Goal: Check status: Check status

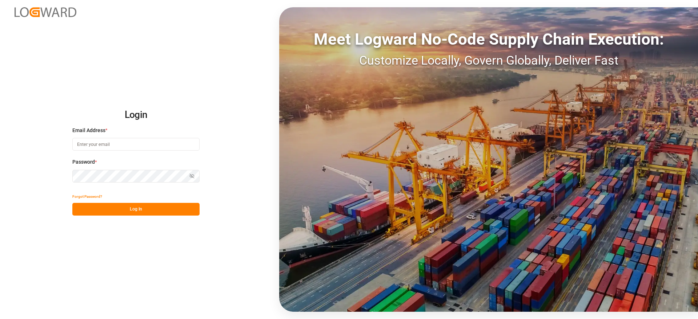
type input "[EMAIL_ADDRESS][DOMAIN_NAME]"
click at [132, 207] on button "Log In" at bounding box center [135, 209] width 127 height 13
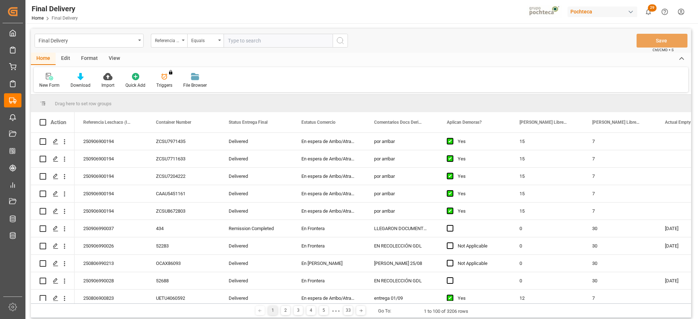
click at [239, 43] on input "text" at bounding box center [277, 41] width 109 height 14
paste input "250906900154"
type input "250906900154"
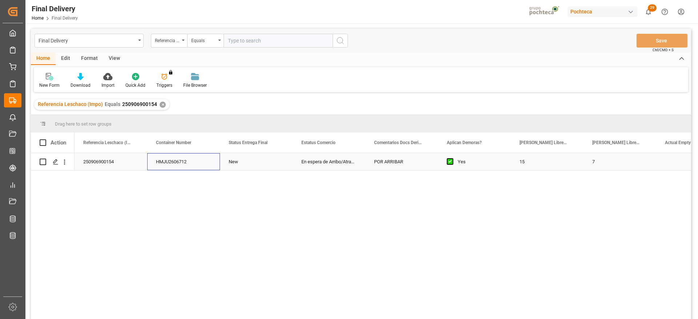
click at [180, 162] on div "HMJU2606712" at bounding box center [183, 161] width 73 height 17
click at [54, 158] on div "Press SPACE to select this row." at bounding box center [55, 162] width 11 height 13
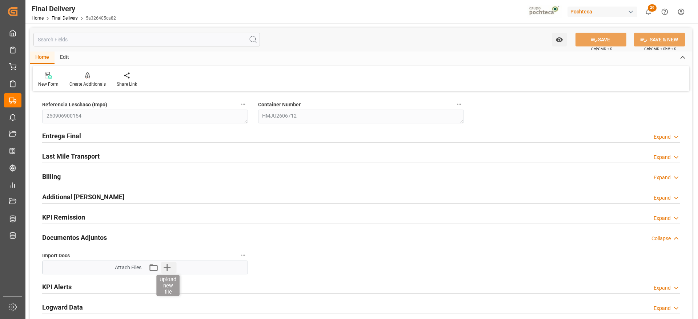
click at [168, 270] on icon "button" at bounding box center [167, 268] width 12 height 12
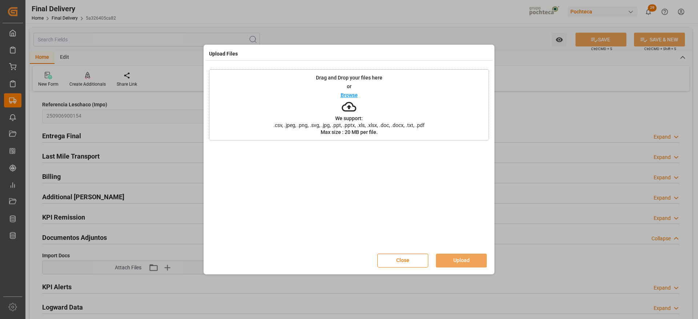
click at [399, 260] on button "Close" at bounding box center [402, 261] width 51 height 14
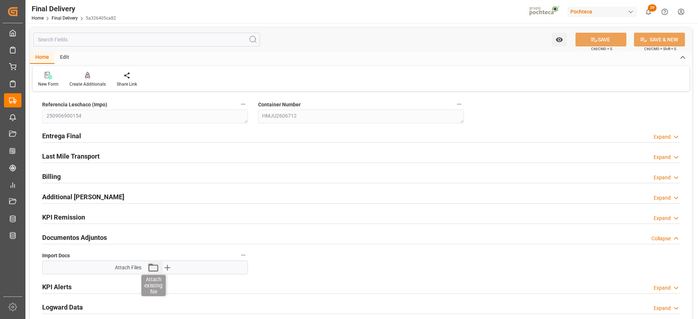
click at [150, 268] on icon "button" at bounding box center [153, 268] width 12 height 12
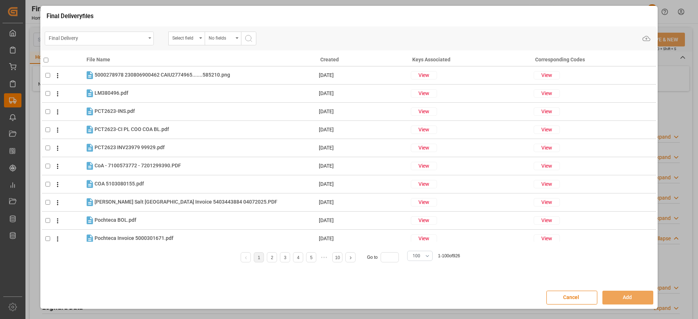
click at [140, 37] on div "Final Delivery" at bounding box center [97, 37] width 97 height 9
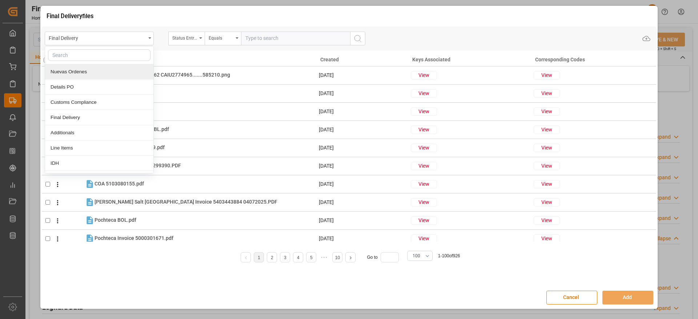
click at [122, 72] on div "Nuevas Ordenes" at bounding box center [99, 71] width 108 height 15
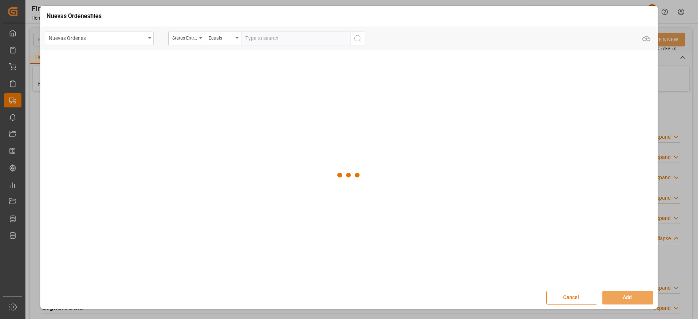
click at [277, 40] on input "text" at bounding box center [295, 39] width 109 height 14
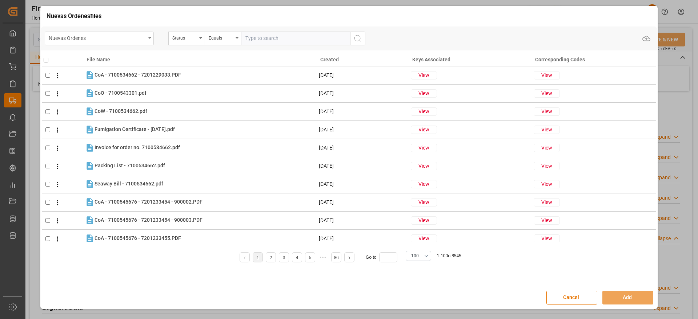
click at [128, 37] on div "Nuevas Ordenes" at bounding box center [97, 37] width 97 height 9
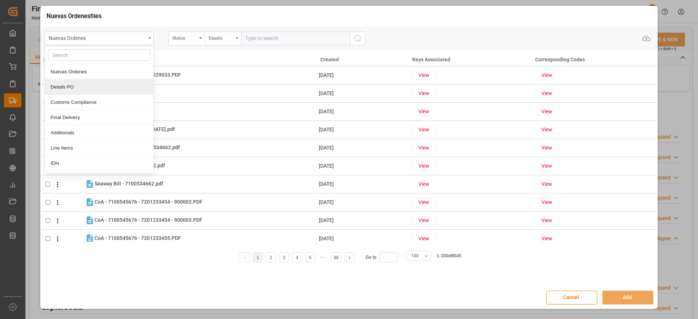
click at [99, 88] on div "Details PO" at bounding box center [99, 87] width 108 height 15
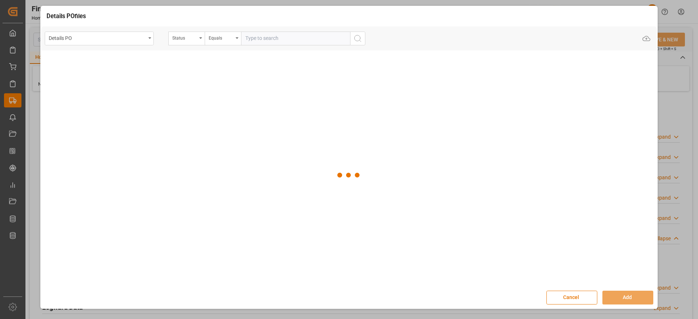
click at [265, 37] on input "text" at bounding box center [295, 39] width 109 height 14
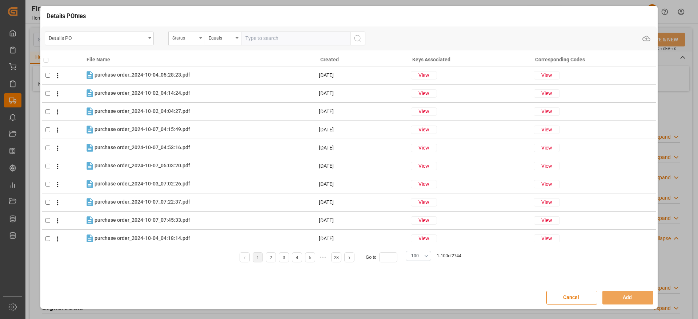
click at [182, 35] on div "Status" at bounding box center [184, 37] width 25 height 8
click at [193, 51] on input "text" at bounding box center [223, 55] width 102 height 12
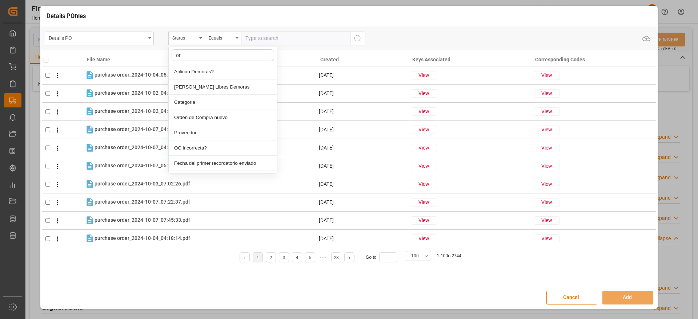
type input "ord"
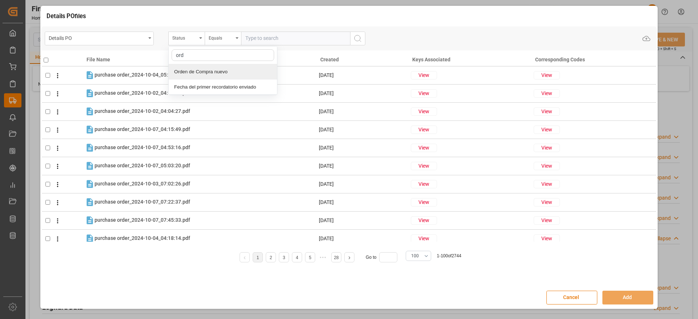
click at [219, 74] on div "Orden de Compra nuevo" at bounding box center [223, 71] width 108 height 15
click at [258, 39] on input "text" at bounding box center [295, 39] width 109 height 14
paste input "250906900154"
type input "250906900154"
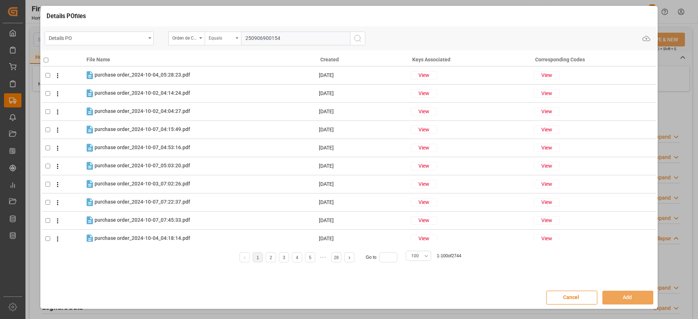
drag, startPoint x: 299, startPoint y: 43, endPoint x: 221, endPoint y: 36, distance: 78.8
click at [221, 36] on div "Orden de Compra nuevo Equals 250906900154" at bounding box center [266, 39] width 197 height 14
click at [275, 38] on input "text" at bounding box center [295, 39] width 109 height 14
paste input "5000306170"
type input "5000306170"
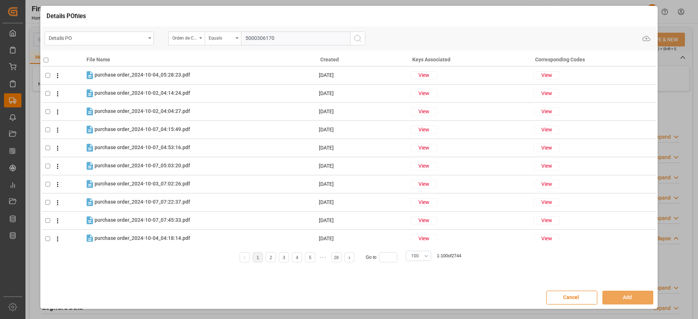
click at [356, 37] on icon "search button" at bounding box center [357, 38] width 9 height 9
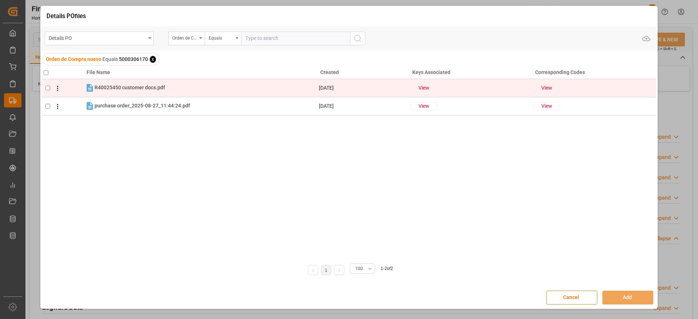
click at [46, 89] on input "checkbox" at bounding box center [47, 88] width 5 height 5
checkbox input "true"
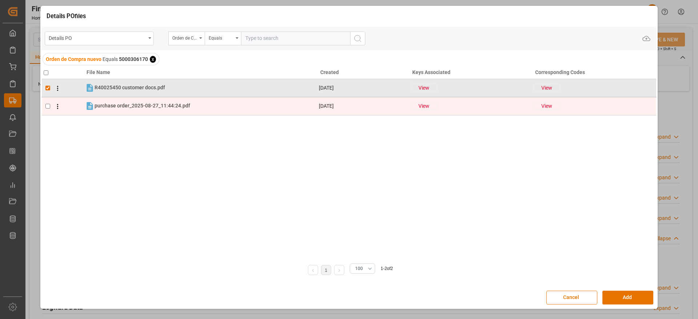
click at [51, 104] on span at bounding box center [55, 106] width 11 height 9
checkbox input "true"
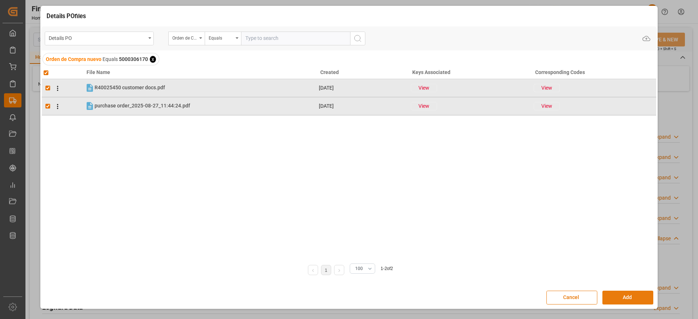
click at [625, 293] on button "Add" at bounding box center [627, 298] width 51 height 14
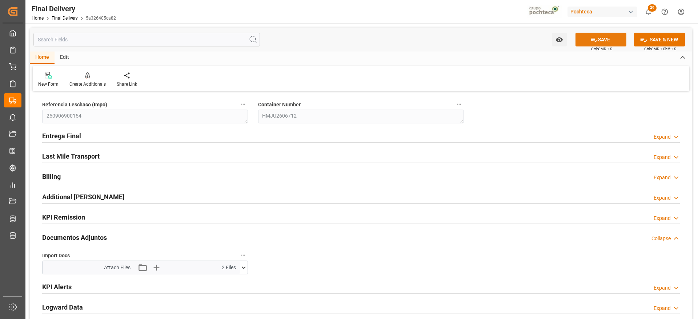
click at [603, 38] on button "SAVE" at bounding box center [600, 40] width 51 height 14
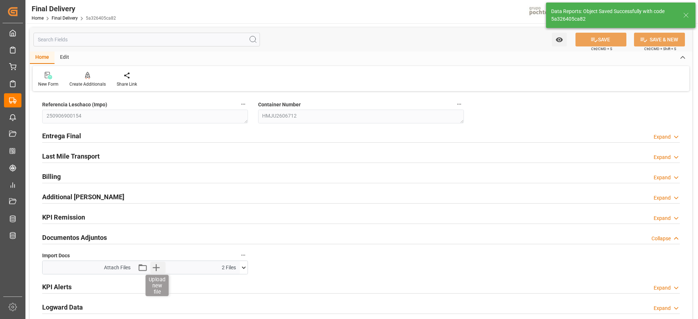
click at [154, 267] on icon "button" at bounding box center [156, 268] width 7 height 7
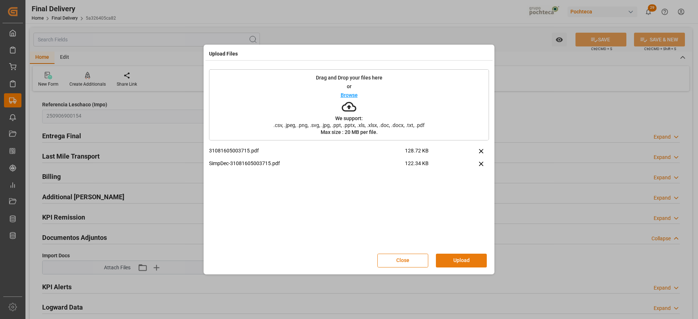
click at [471, 262] on button "Upload" at bounding box center [461, 261] width 51 height 14
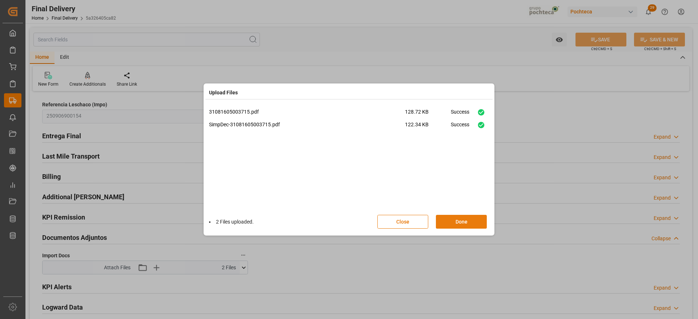
click at [457, 225] on button "Done" at bounding box center [461, 222] width 51 height 14
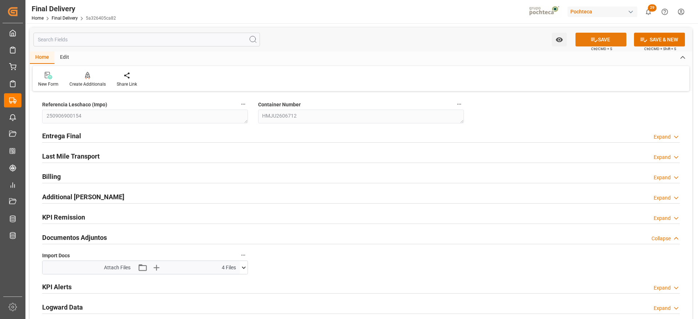
click at [596, 33] on button "SAVE" at bounding box center [600, 40] width 51 height 14
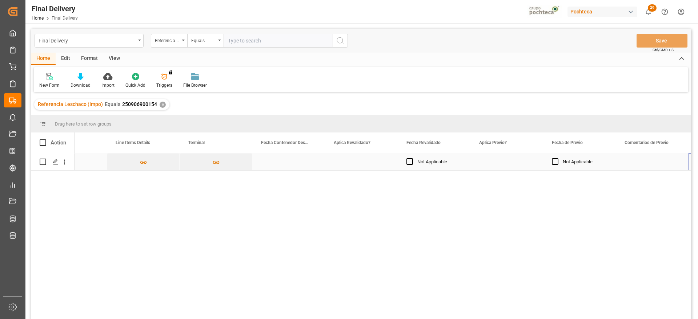
scroll to position [0, 767]
click at [419, 162] on div "Press SPACE to select this row." at bounding box center [434, 161] width 73 height 17
click at [448, 162] on div "Press SPACE to select this row." at bounding box center [434, 161] width 73 height 17
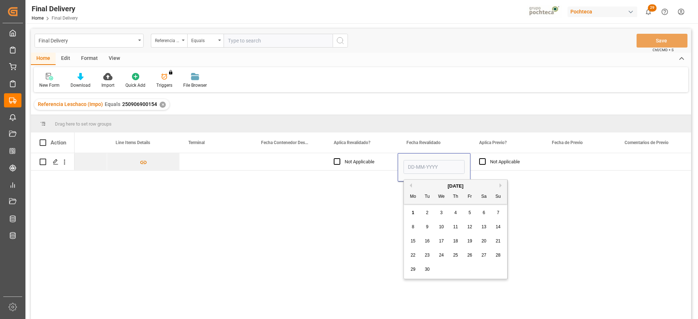
click at [415, 270] on span "29" at bounding box center [412, 269] width 5 height 5
type input "[DATE]"
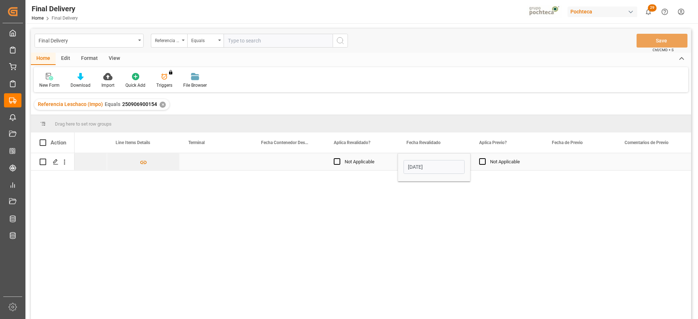
click at [603, 162] on div "Press SPACE to select this row." at bounding box center [579, 161] width 73 height 17
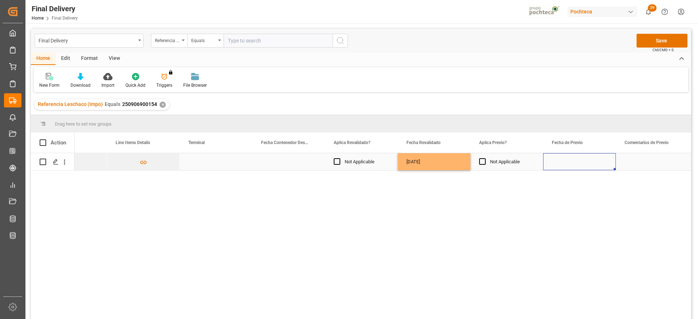
click at [217, 162] on div "Press SPACE to select this row." at bounding box center [216, 161] width 73 height 17
click at [217, 162] on input "Press SPACE to select this row." at bounding box center [215, 166] width 61 height 14
type input "CONTECON"
click at [434, 166] on div "[DATE]" at bounding box center [434, 161] width 73 height 17
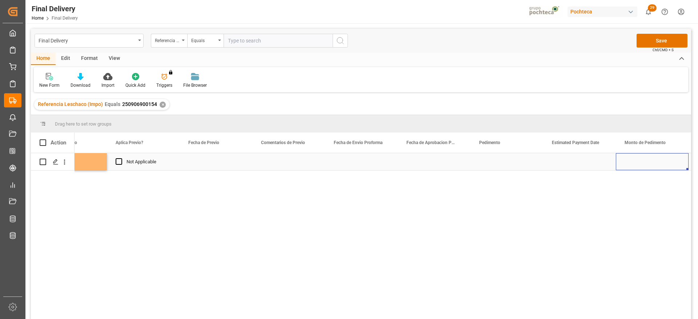
scroll to position [0, 0]
click at [422, 164] on div "Press SPACE to select this row." at bounding box center [434, 161] width 73 height 17
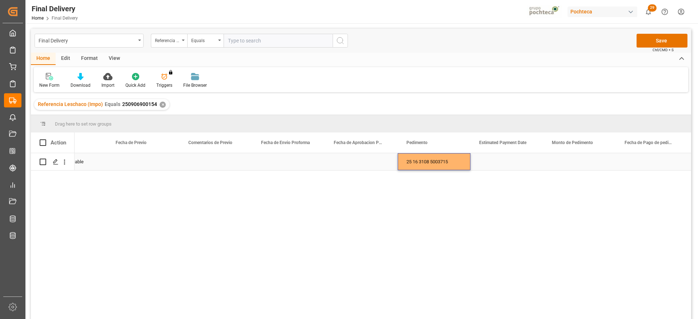
click at [283, 166] on div "Press SPACE to select this row." at bounding box center [288, 161] width 73 height 17
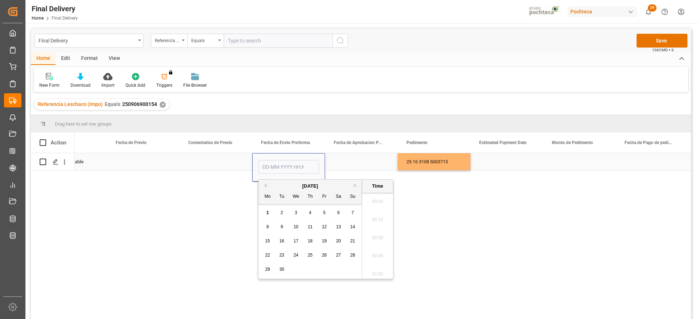
scroll to position [947, 0]
click at [266, 185] on button "Previous Month" at bounding box center [264, 186] width 4 height 4
click at [326, 271] on span "29" at bounding box center [324, 269] width 5 height 5
type input "[DATE] 00:00"
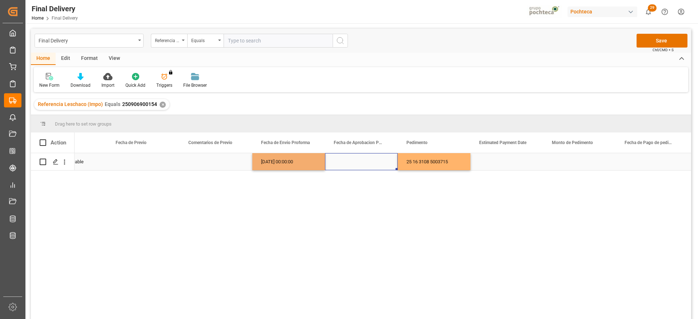
click at [348, 164] on div "Press SPACE to select this row." at bounding box center [361, 161] width 73 height 17
click at [289, 162] on div "[DATE] 00:00:00" at bounding box center [288, 161] width 73 height 17
click at [344, 162] on div "Press SPACE to select this row." at bounding box center [361, 161] width 73 height 17
click at [517, 164] on div "Press SPACE to select this row." at bounding box center [506, 161] width 73 height 17
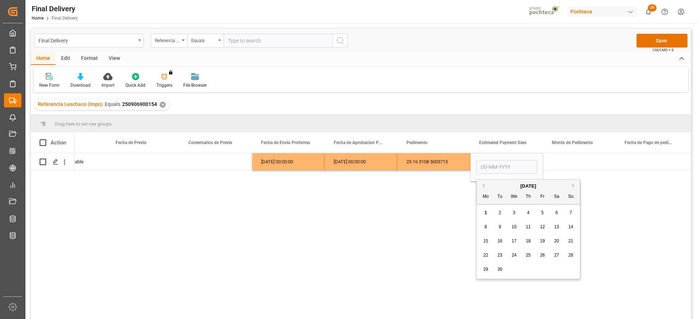
click at [487, 213] on div "1" at bounding box center [485, 213] width 9 height 9
type input "[DATE]"
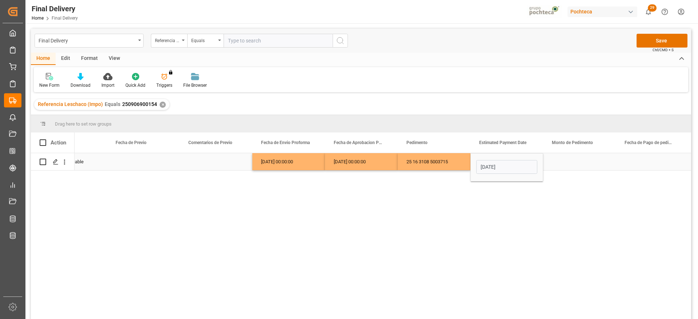
click at [578, 165] on div "Press SPACE to select this row." at bounding box center [579, 161] width 73 height 17
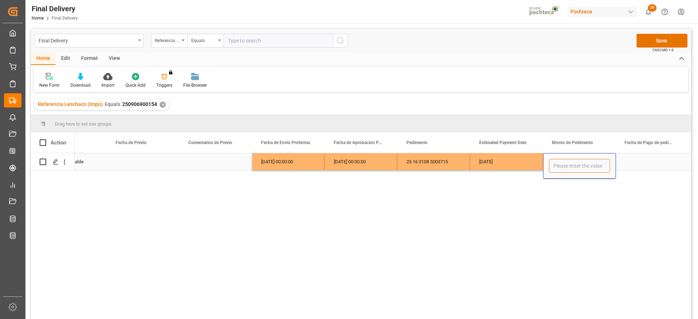
click at [577, 164] on input "Press SPACE to select this row." at bounding box center [579, 166] width 61 height 14
paste input "56371"
type input "56371"
click at [631, 162] on div "Press SPACE to select this row." at bounding box center [652, 161] width 73 height 17
click at [631, 163] on div "Press SPACE to select this row." at bounding box center [652, 161] width 73 height 17
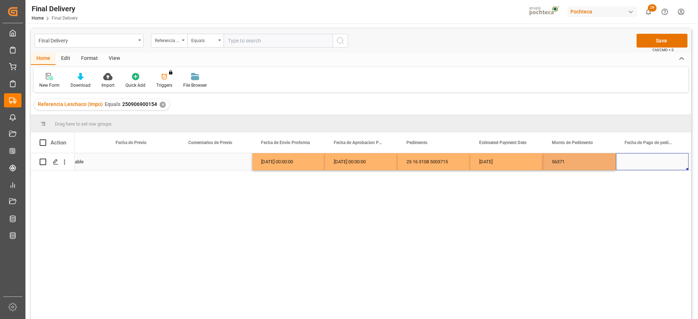
click at [631, 163] on div "Press SPACE to select this row." at bounding box center [652, 161] width 73 height 17
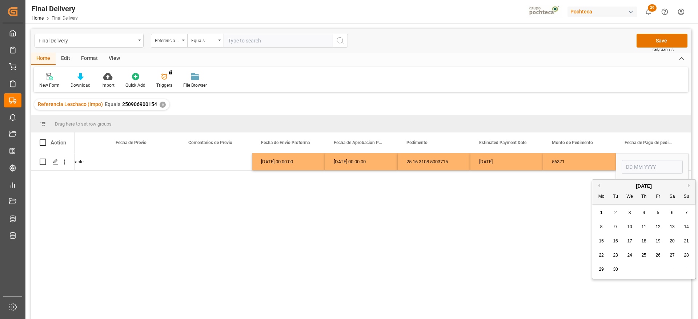
click at [602, 211] on span "1" at bounding box center [601, 212] width 3 height 5
type input "[DATE]"
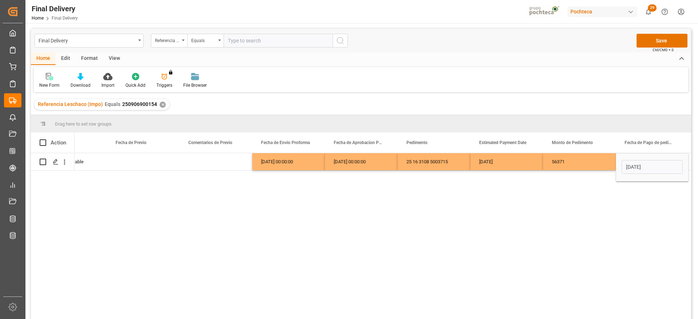
click at [591, 170] on div "[DATE] Not Applicable [DATE] 00:00:00 [DATE] 00:00:00 25 16 3108 5003715 [DATE]…" at bounding box center [382, 238] width 616 height 171
click at [590, 165] on div "56371" at bounding box center [579, 161] width 73 height 17
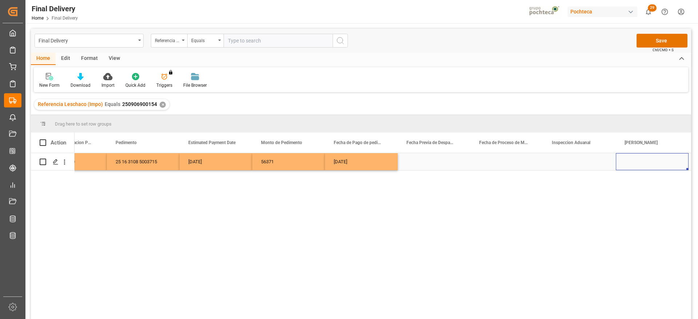
scroll to position [0, 1567]
click at [562, 162] on div "Press SPACE to select this row." at bounding box center [579, 161] width 73 height 17
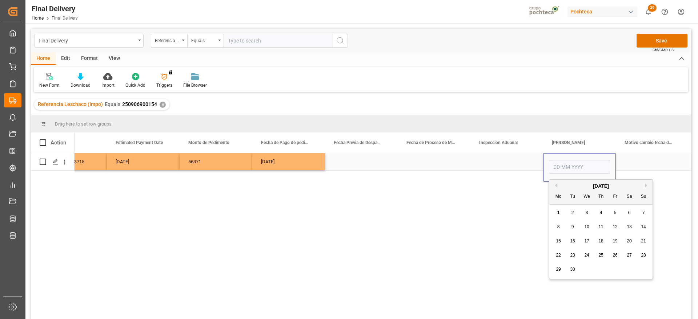
click at [435, 166] on div "Press SPACE to select this row." at bounding box center [434, 161] width 73 height 17
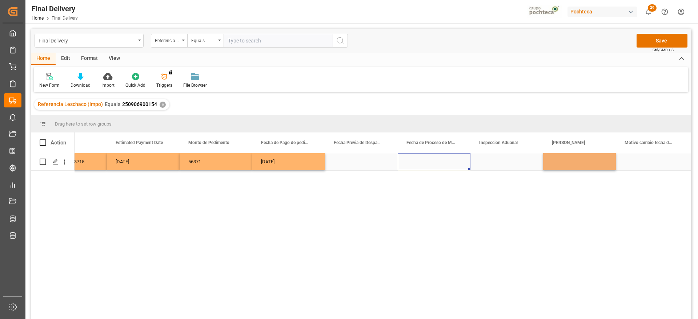
click at [505, 157] on div "Press SPACE to select this row." at bounding box center [506, 161] width 73 height 17
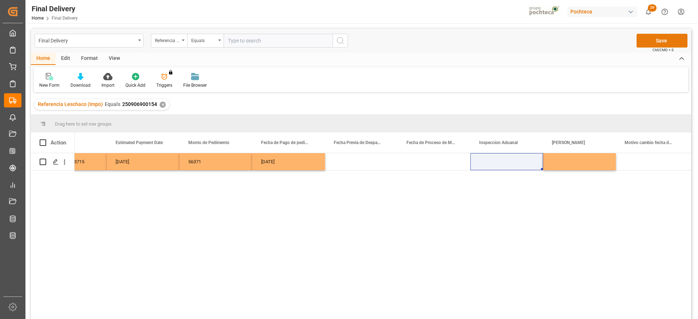
click at [661, 37] on button "Save" at bounding box center [661, 41] width 51 height 14
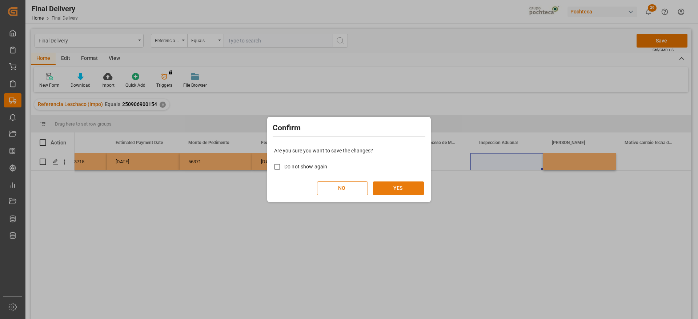
click at [402, 189] on button "YES" at bounding box center [398, 189] width 51 height 14
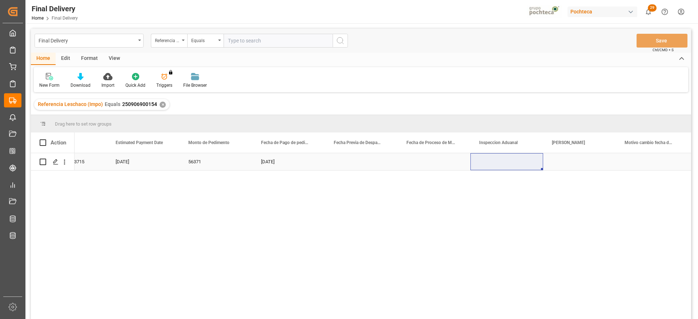
click at [346, 167] on div "Press SPACE to select this row." at bounding box center [361, 161] width 73 height 17
click at [161, 103] on div "✕" at bounding box center [163, 105] width 6 height 6
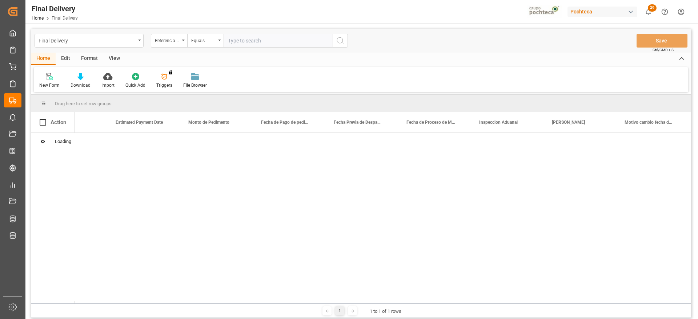
click at [238, 36] on input "text" at bounding box center [277, 41] width 109 height 14
paste input "250906900244"
type input "250906900244"
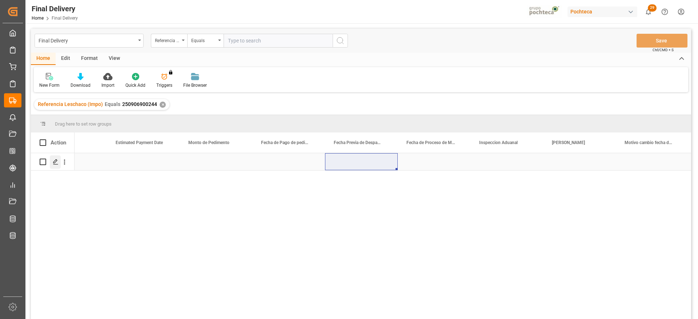
click at [51, 162] on div "Press SPACE to select this row." at bounding box center [55, 162] width 11 height 13
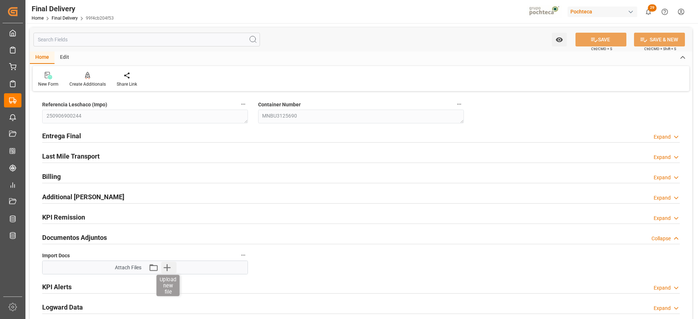
click at [167, 269] on icon "button" at bounding box center [167, 268] width 7 height 7
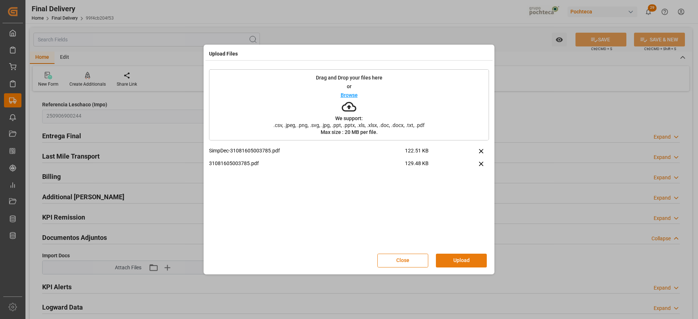
click at [468, 263] on button "Upload" at bounding box center [461, 261] width 51 height 14
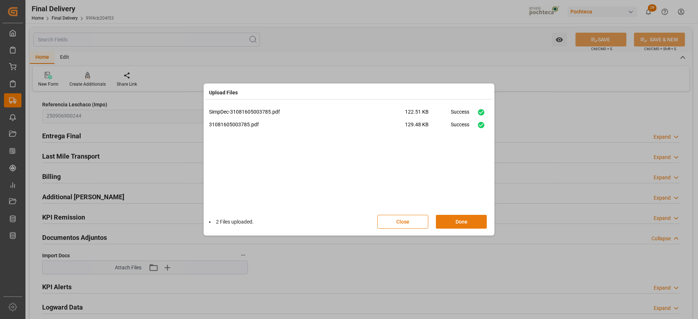
click at [457, 221] on button "Done" at bounding box center [461, 222] width 51 height 14
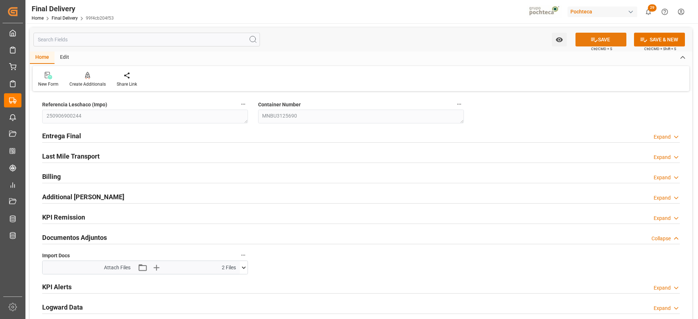
click at [595, 37] on icon at bounding box center [594, 40] width 8 height 8
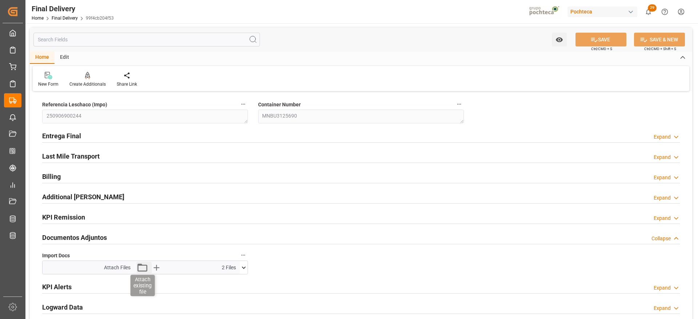
click at [144, 270] on icon "button" at bounding box center [142, 268] width 12 height 12
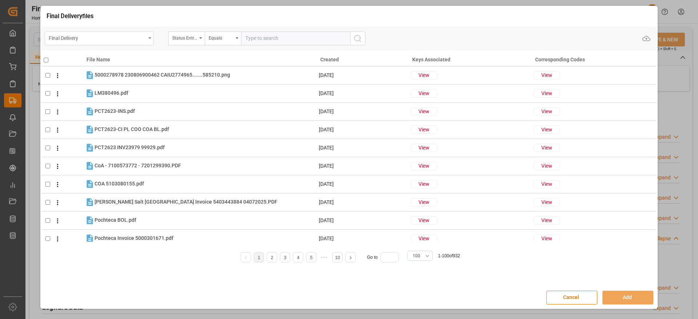
click at [134, 35] on div "Final Delivery" at bounding box center [97, 37] width 97 height 9
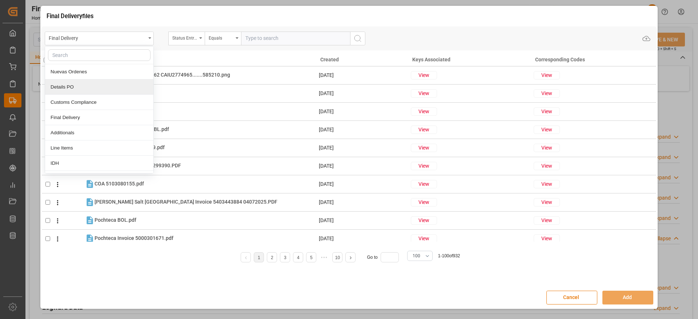
click at [94, 89] on div "Details PO" at bounding box center [99, 87] width 108 height 15
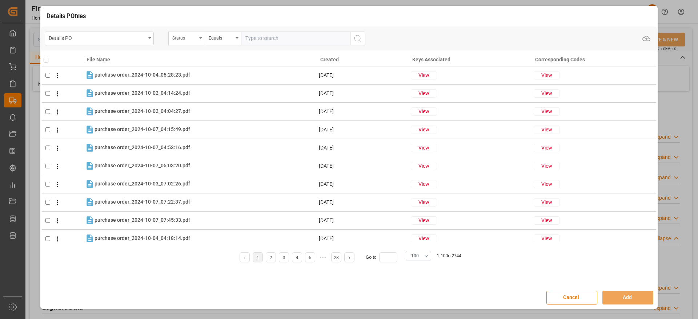
click at [197, 39] on div "Status" at bounding box center [184, 37] width 25 height 8
click at [185, 54] on input "text" at bounding box center [223, 55] width 102 height 12
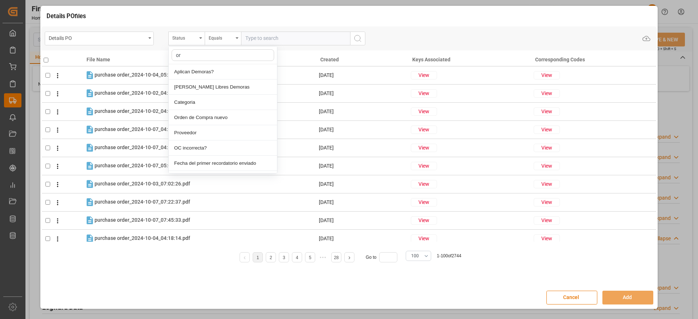
type input "ord"
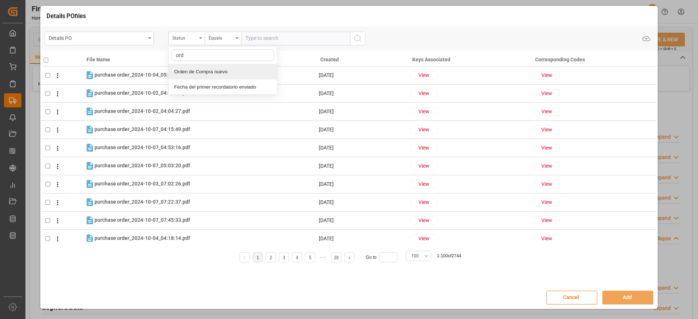
click at [191, 69] on div "Orden de Compra nuevo" at bounding box center [223, 71] width 108 height 15
click at [264, 39] on input "text" at bounding box center [295, 39] width 109 height 14
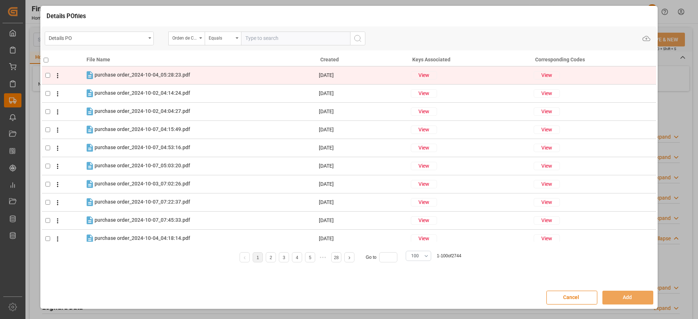
paste input "5000303853"
type input "5000303853"
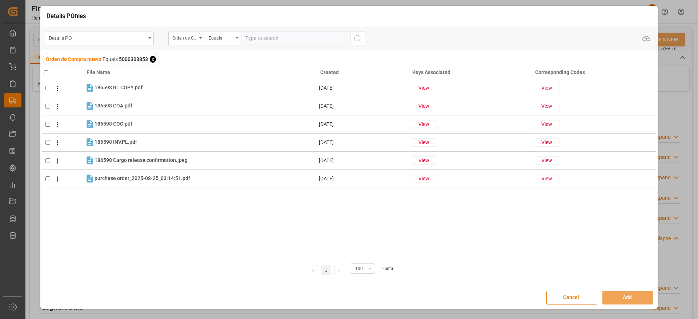
click at [50, 77] on th at bounding box center [63, 71] width 43 height 16
click at [45, 74] on input "checkbox" at bounding box center [46, 72] width 5 height 5
checkbox input "true"
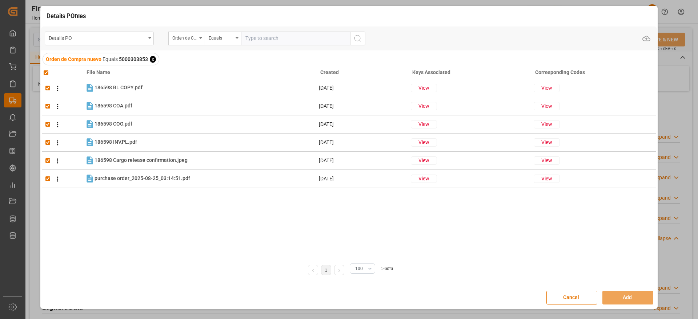
checkbox input "true"
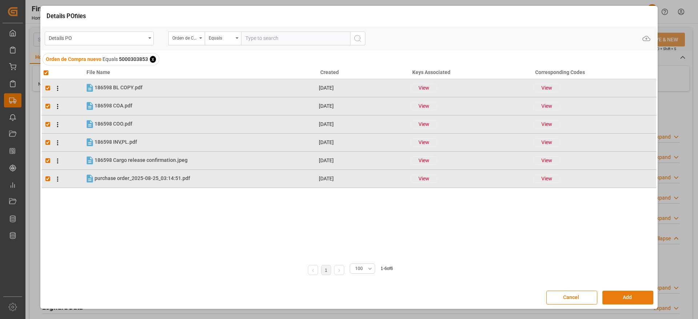
click at [630, 296] on button "Add" at bounding box center [627, 298] width 51 height 14
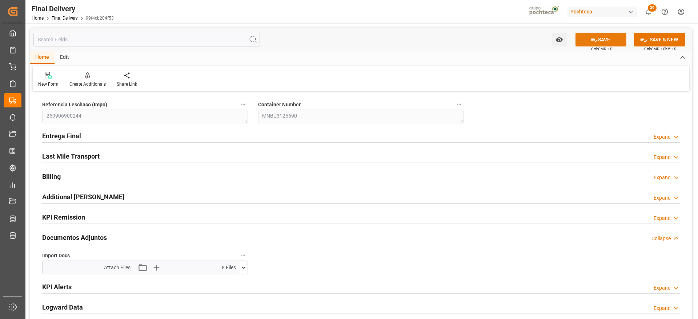
click at [616, 39] on button "SAVE" at bounding box center [600, 40] width 51 height 14
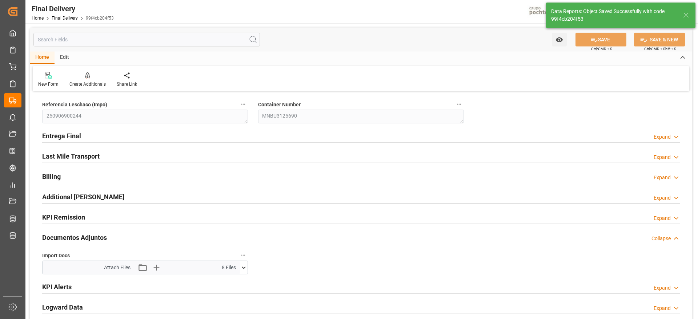
click at [686, 13] on icon at bounding box center [685, 15] width 9 height 9
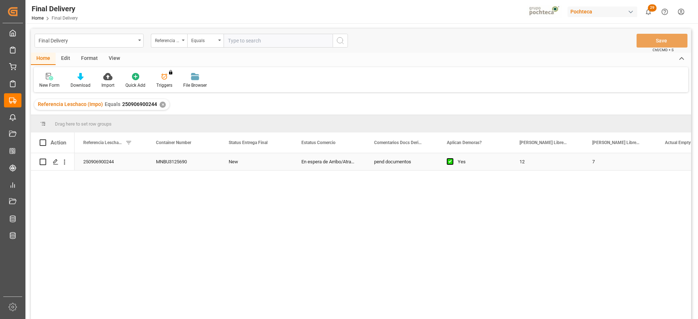
click at [146, 164] on div "250906900244" at bounding box center [110, 161] width 73 height 17
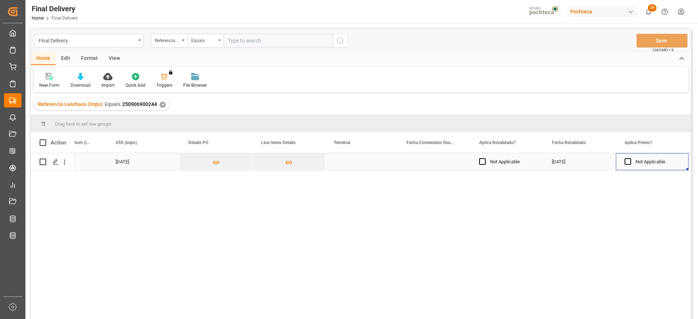
scroll to position [0, 694]
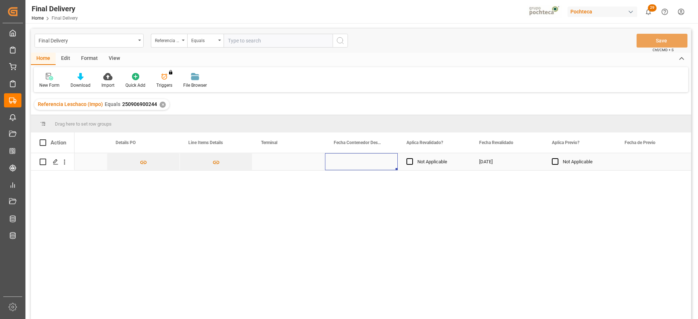
click at [291, 158] on div "Press SPACE to select this row." at bounding box center [288, 161] width 73 height 17
click at [291, 158] on div "Press SPACE to select this row." at bounding box center [288, 165] width 73 height 25
click at [289, 162] on input "Press SPACE to select this row." at bounding box center [288, 166] width 61 height 14
type input "SSA"
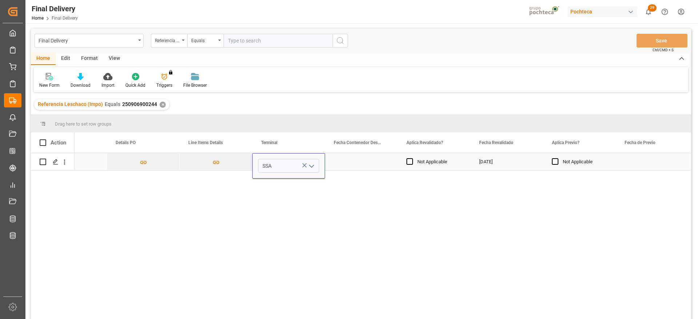
click at [515, 164] on div "[DATE]" at bounding box center [506, 161] width 73 height 17
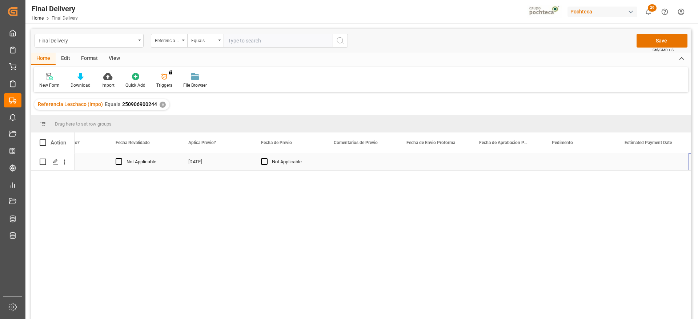
scroll to position [0, 1058]
click at [565, 162] on div "Press SPACE to select this row." at bounding box center [579, 161] width 73 height 17
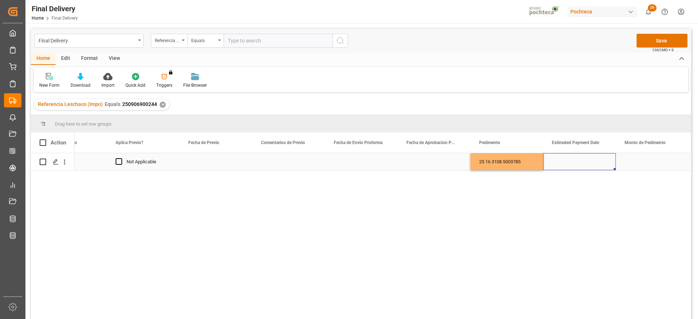
click at [580, 163] on div "Press SPACE to select this row." at bounding box center [579, 161] width 73 height 17
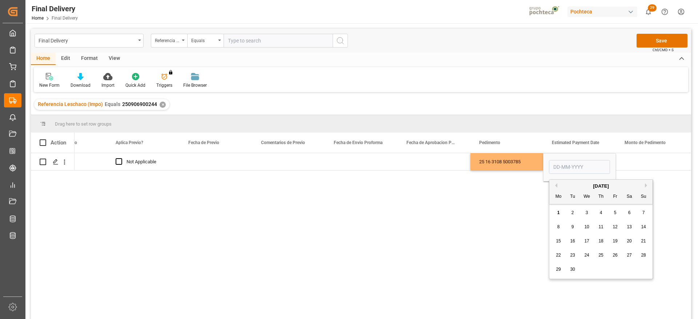
click at [560, 210] on div "1" at bounding box center [558, 213] width 9 height 9
type input "[DATE]"
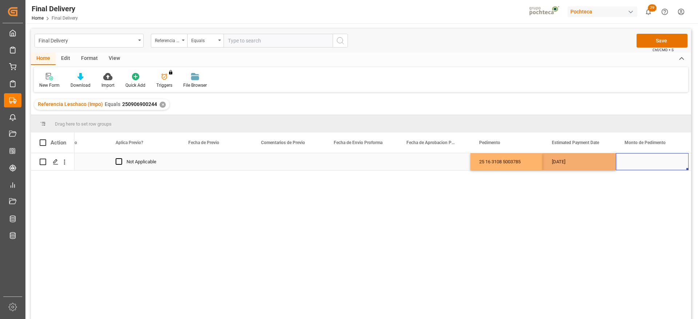
click at [643, 156] on div "Press SPACE to select this row." at bounding box center [652, 161] width 73 height 17
click at [641, 164] on input "Press SPACE to select this row." at bounding box center [651, 166] width 61 height 14
paste input "107285"
type input "107285"
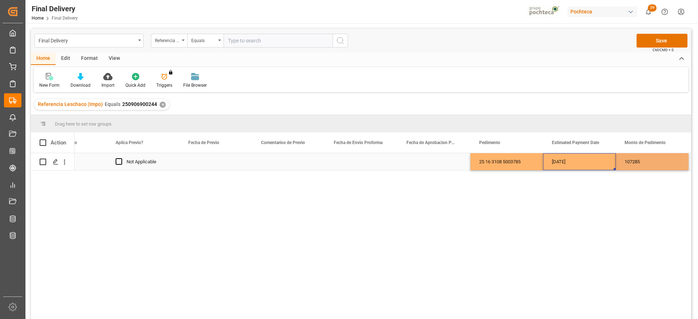
click at [581, 167] on div "[DATE]" at bounding box center [579, 161] width 73 height 17
click at [354, 164] on div "Press SPACE to select this row." at bounding box center [361, 161] width 73 height 17
click at [378, 162] on div "Press SPACE to select this row." at bounding box center [361, 161] width 73 height 17
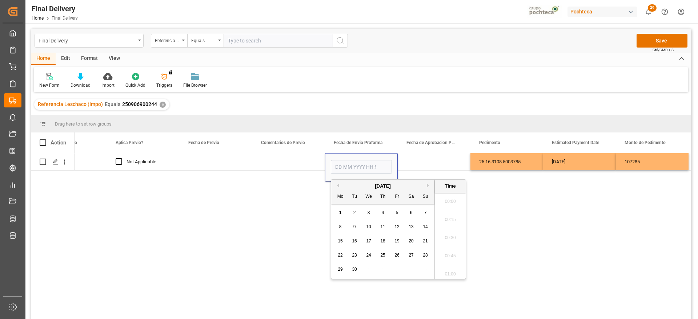
scroll to position [947, 0]
click at [338, 184] on button "Previous Month" at bounding box center [337, 186] width 4 height 4
click at [397, 272] on div "29" at bounding box center [396, 270] width 9 height 9
type input "[DATE] 00:00"
click at [421, 163] on div "Press SPACE to select this row." at bounding box center [434, 161] width 73 height 17
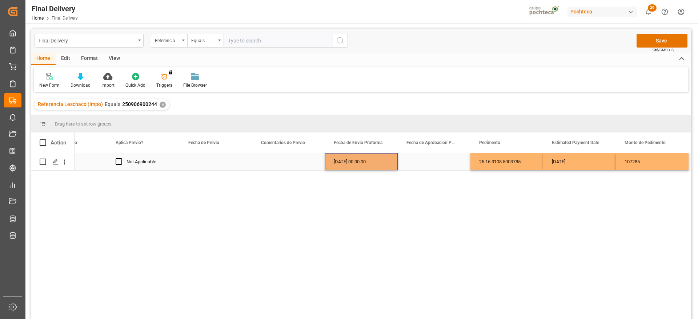
click at [368, 162] on div "[DATE] 00:00:00" at bounding box center [361, 161] width 73 height 17
click at [410, 162] on div "Press SPACE to select this row." at bounding box center [434, 161] width 73 height 17
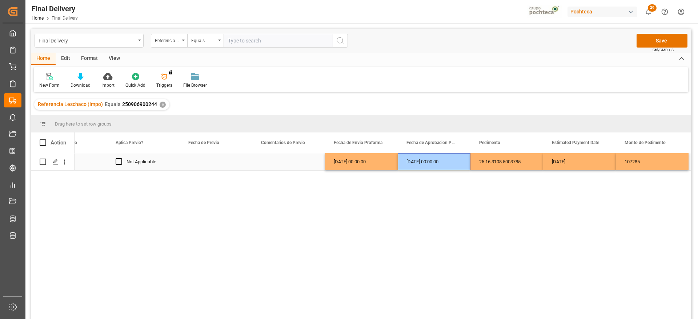
click at [484, 162] on div "25 16 3108 5003785" at bounding box center [506, 161] width 73 height 17
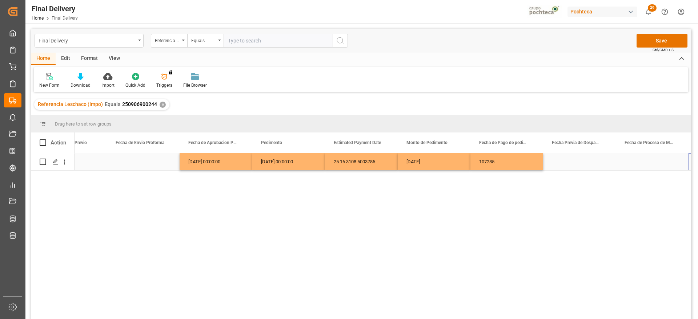
scroll to position [0, 1349]
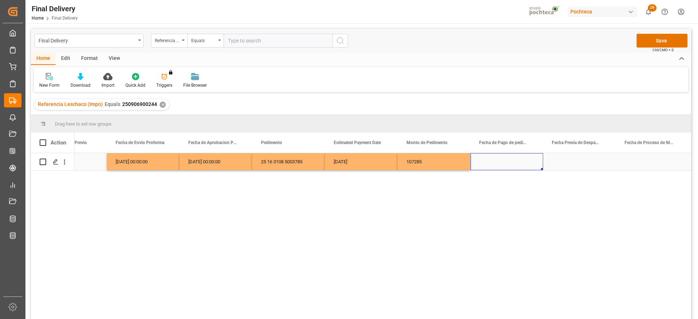
click at [484, 162] on div "Press SPACE to select this row." at bounding box center [506, 161] width 73 height 17
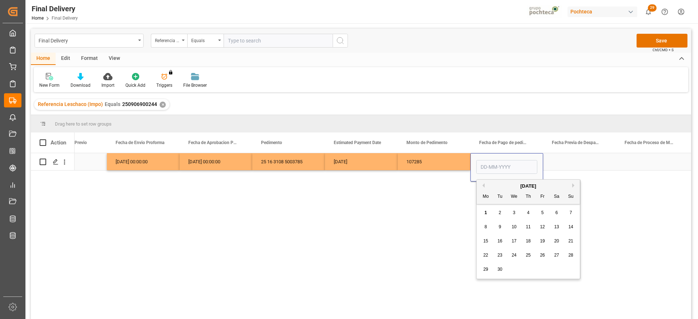
click at [360, 167] on div "[DATE]" at bounding box center [361, 161] width 73 height 17
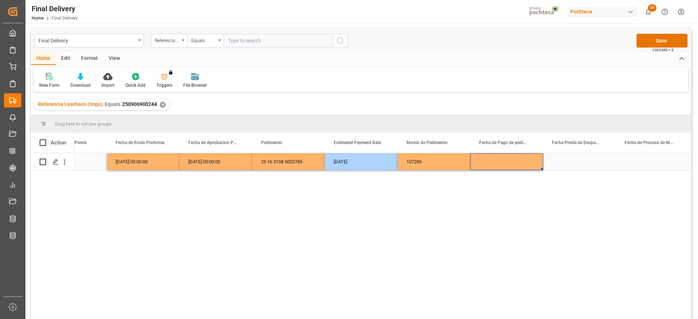
click at [520, 162] on div "Press SPACE to select this row." at bounding box center [506, 161] width 73 height 17
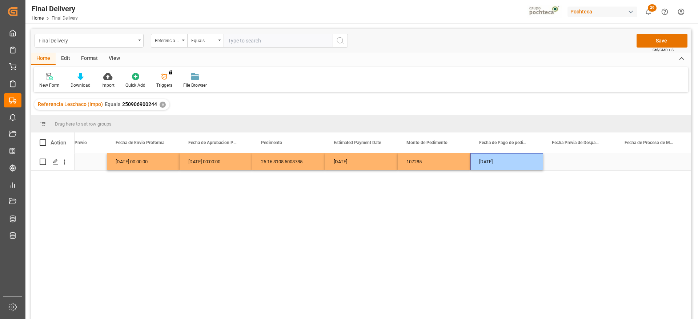
click at [582, 161] on div "Press SPACE to select this row." at bounding box center [579, 161] width 73 height 17
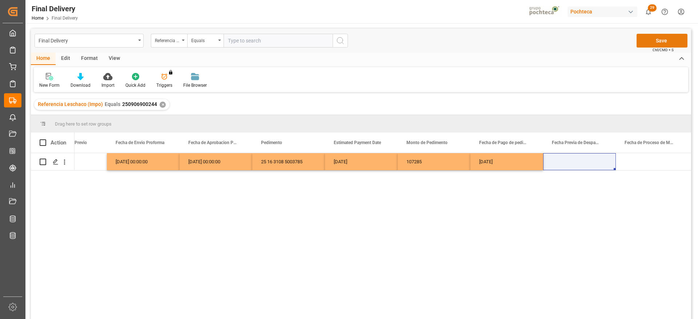
click at [664, 42] on button "Save" at bounding box center [661, 41] width 51 height 14
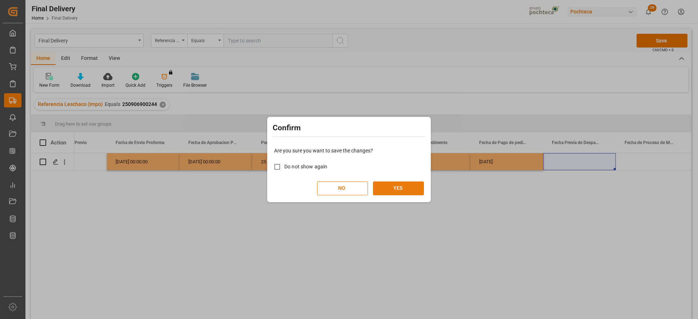
click at [386, 189] on button "YES" at bounding box center [398, 189] width 51 height 14
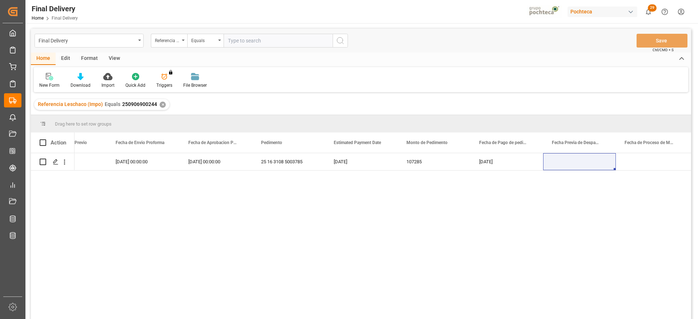
click at [160, 104] on div "✕" at bounding box center [163, 105] width 6 height 6
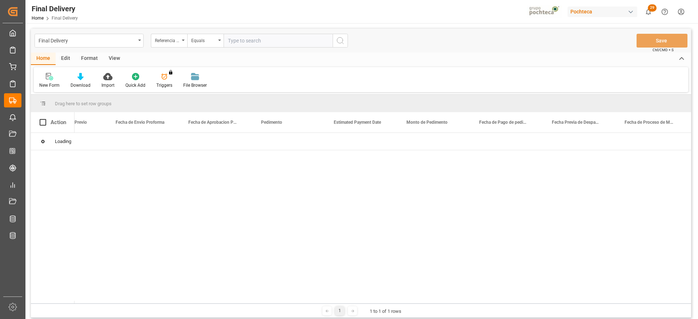
click at [258, 39] on input "text" at bounding box center [277, 41] width 109 height 14
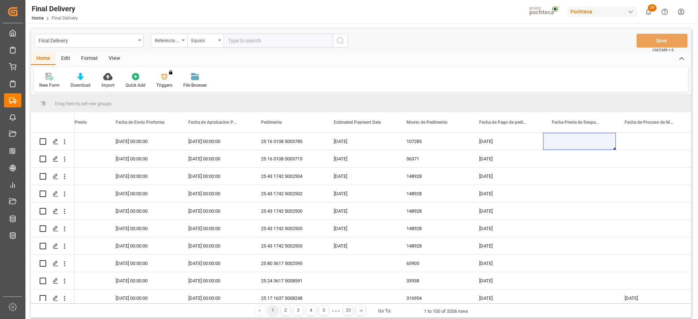
paste input "250906900243"
type input "250906900243"
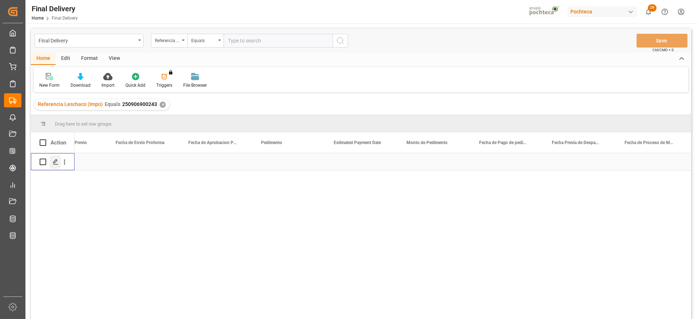
click at [53, 162] on icon "Press SPACE to select this row." at bounding box center [56, 162] width 6 height 6
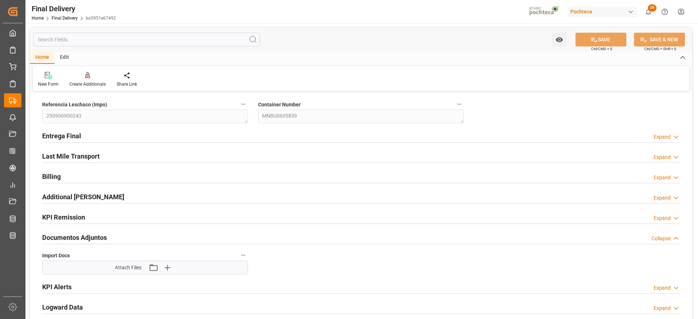
type textarea "250906900243"
type textarea "MNBU0605839"
click at [166, 268] on icon "button" at bounding box center [167, 268] width 7 height 7
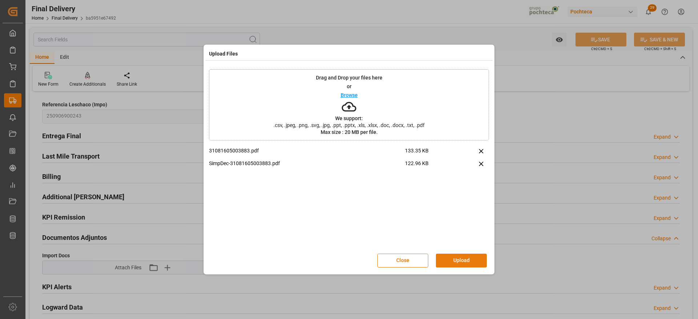
click at [469, 258] on button "Upload" at bounding box center [461, 261] width 51 height 14
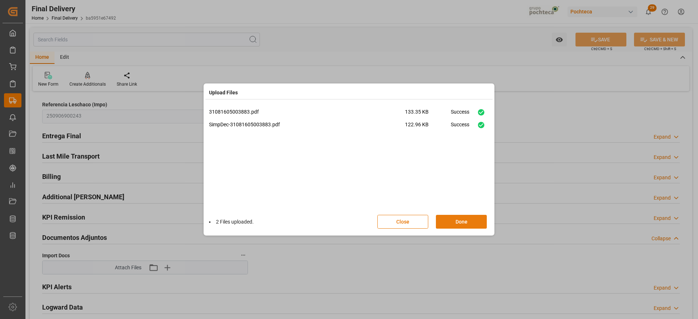
click at [467, 221] on button "Done" at bounding box center [461, 222] width 51 height 14
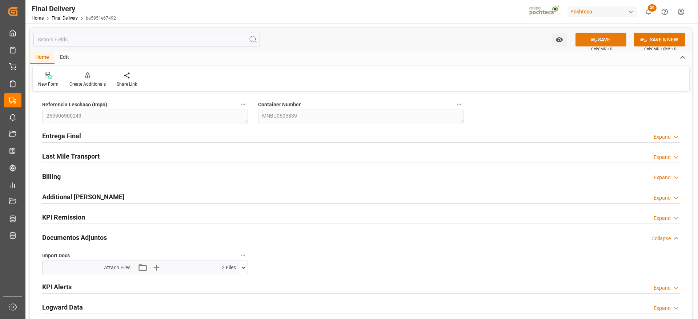
click at [595, 39] on icon at bounding box center [594, 40] width 8 height 8
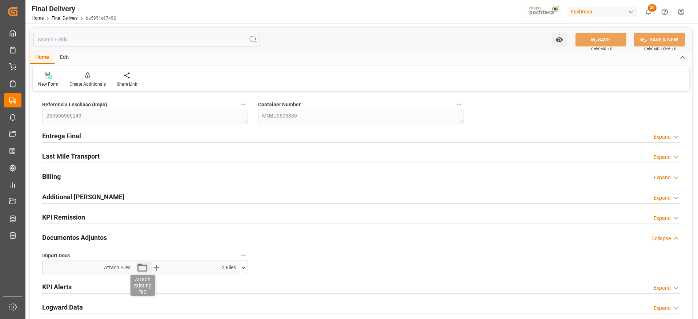
click at [138, 269] on icon "button" at bounding box center [142, 268] width 12 height 12
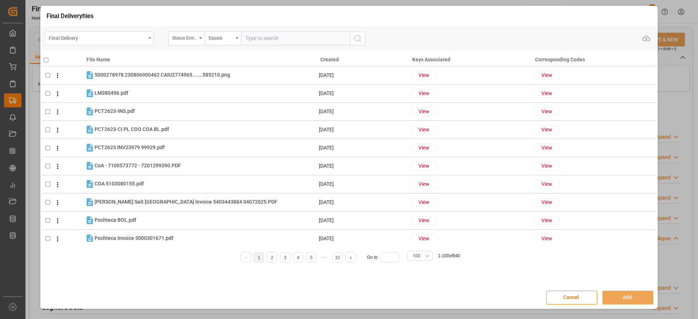
click at [141, 36] on div "Final Delivery" at bounding box center [97, 37] width 97 height 9
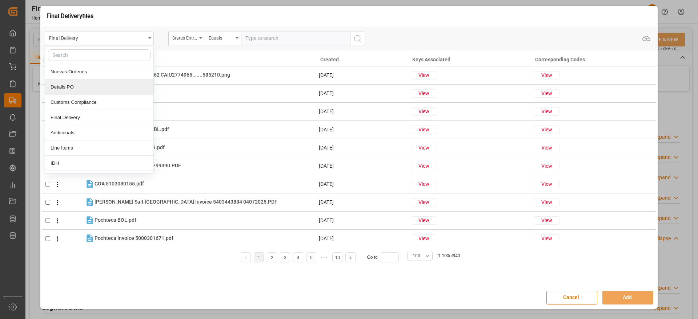
click at [98, 86] on div "Details PO" at bounding box center [99, 87] width 108 height 15
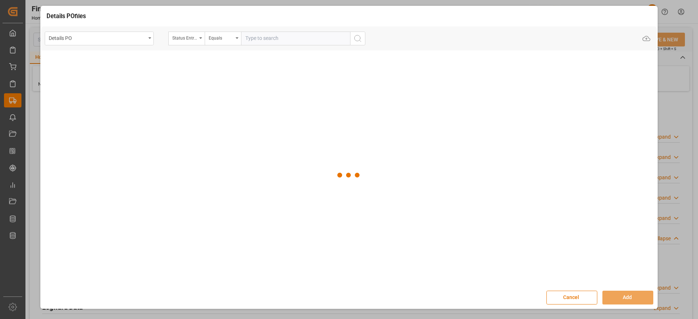
click at [242, 37] on input "text" at bounding box center [295, 39] width 109 height 14
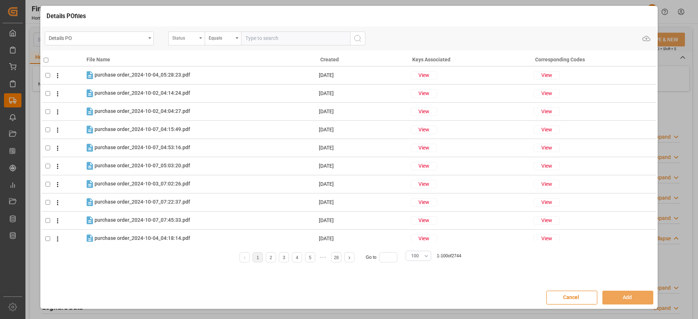
click at [188, 38] on div "Status" at bounding box center [184, 37] width 25 height 8
click at [193, 56] on input "text" at bounding box center [223, 55] width 102 height 12
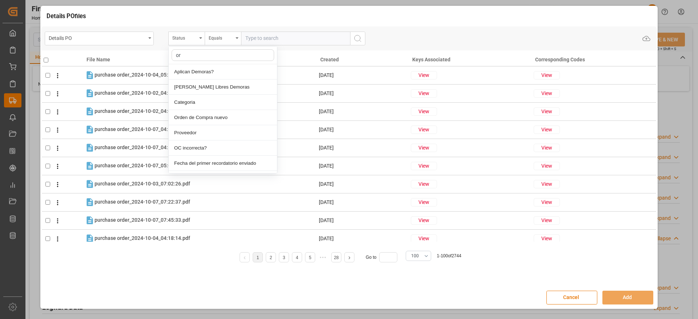
type input "ord"
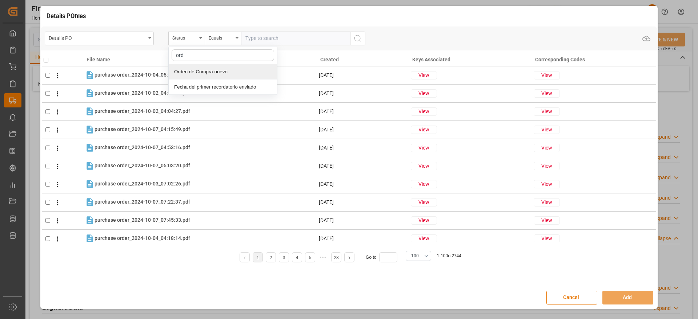
click at [230, 68] on div "Orden de Compra nuevo" at bounding box center [223, 71] width 108 height 15
click at [270, 31] on div "Details PO Orden de Compra nuevo Equals Upload" at bounding box center [349, 39] width 616 height 24
click at [265, 38] on input "text" at bounding box center [295, 39] width 109 height 14
paste input "5000306217"
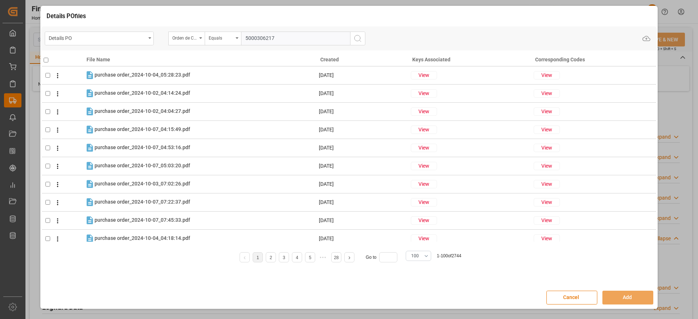
type input "5000306217"
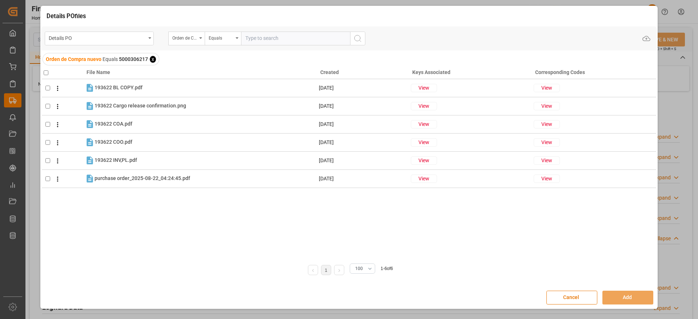
click at [46, 71] on input "checkbox" at bounding box center [46, 72] width 5 height 5
checkbox input "true"
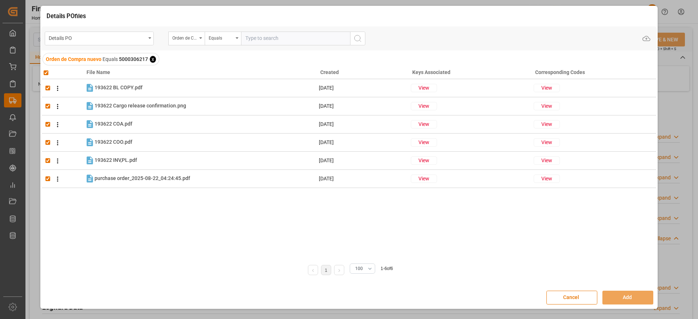
checkbox input "true"
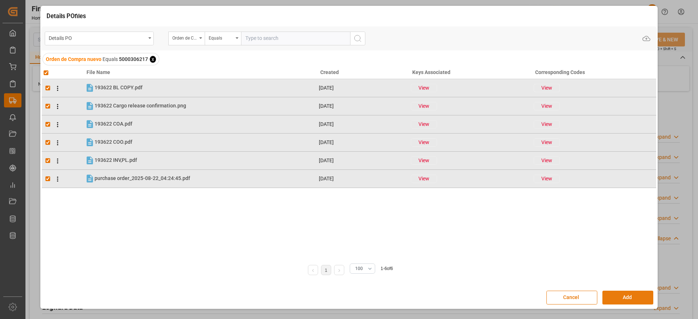
click at [620, 297] on button "Add" at bounding box center [627, 298] width 51 height 14
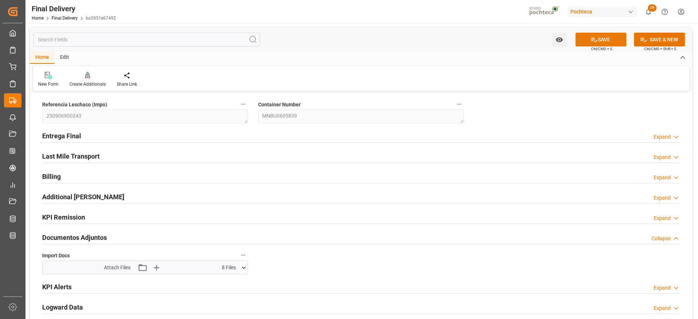
click at [596, 41] on icon at bounding box center [594, 40] width 8 height 8
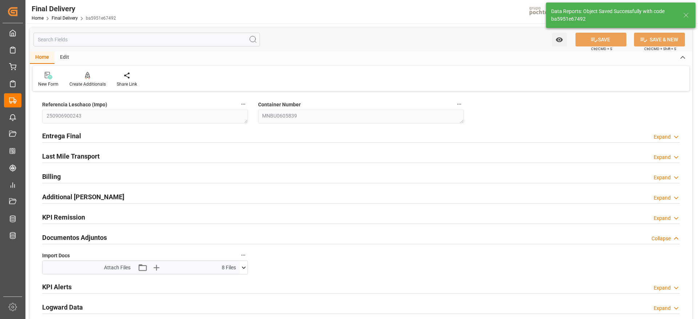
click at [685, 14] on icon at bounding box center [685, 15] width 9 height 9
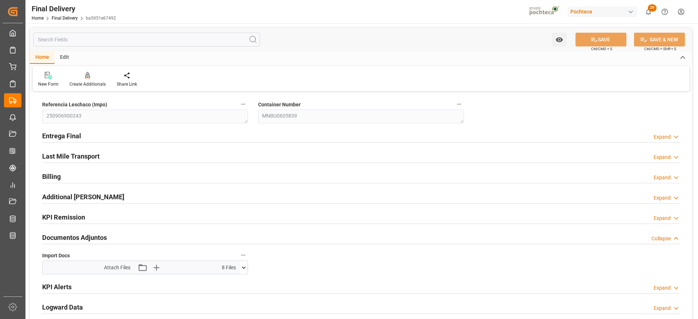
click at [244, 268] on icon at bounding box center [244, 268] width 4 height 2
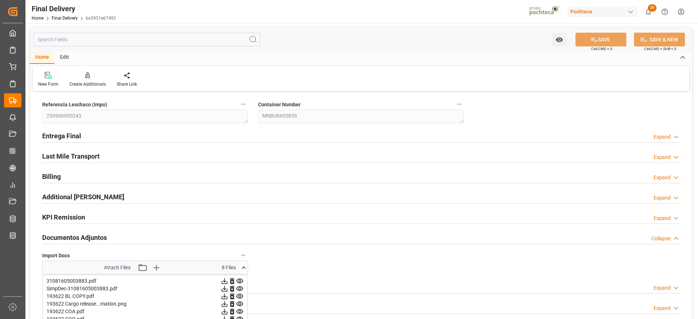
click at [243, 268] on icon at bounding box center [244, 268] width 4 height 2
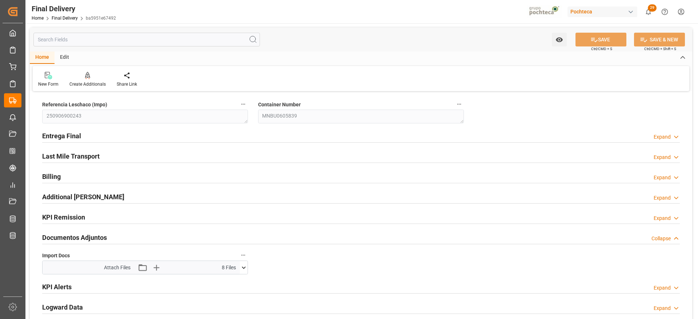
click at [599, 75] on div "New Form Create Additionals Share Link" at bounding box center [361, 78] width 656 height 25
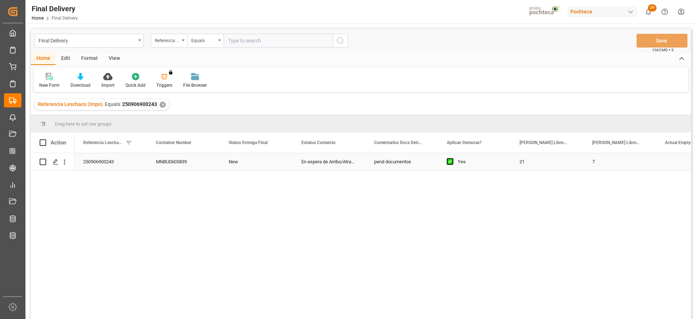
click at [200, 163] on div "MNBU0605839" at bounding box center [183, 161] width 73 height 17
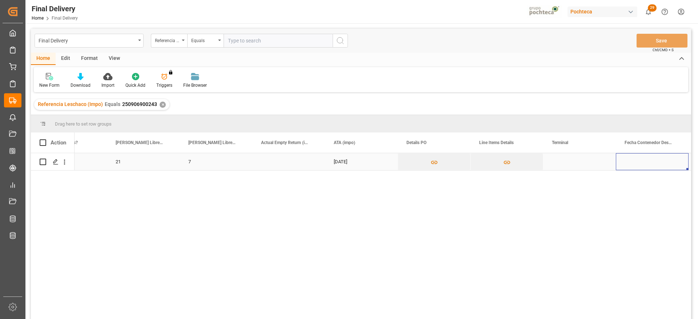
scroll to position [0, 404]
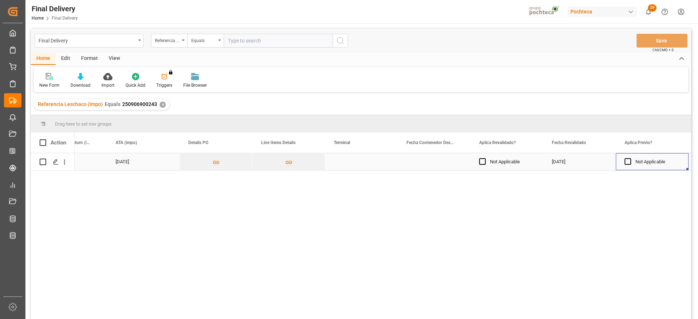
click at [337, 165] on div "Press SPACE to select this row." at bounding box center [361, 161] width 73 height 17
click at [337, 165] on input "Press SPACE to select this row." at bounding box center [361, 166] width 61 height 14
type input "SSA"
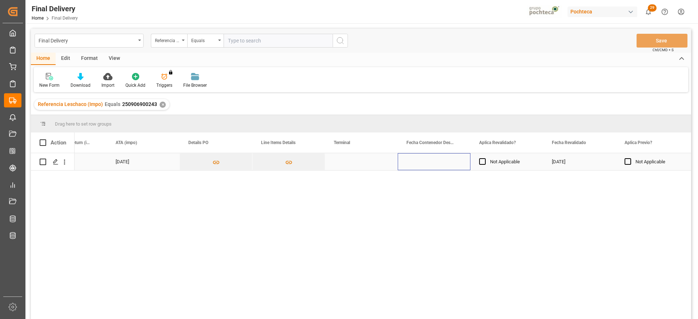
click at [436, 162] on div "Press SPACE to select this row." at bounding box center [434, 161] width 73 height 17
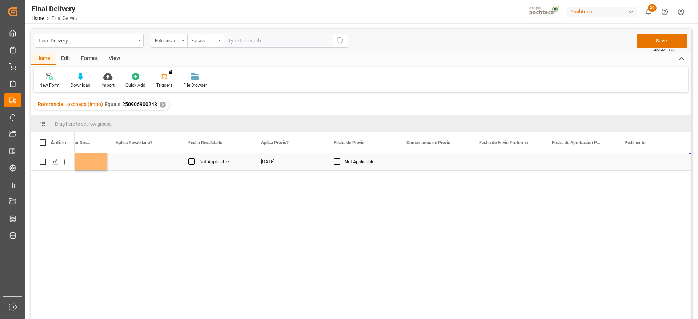
scroll to position [0, 985]
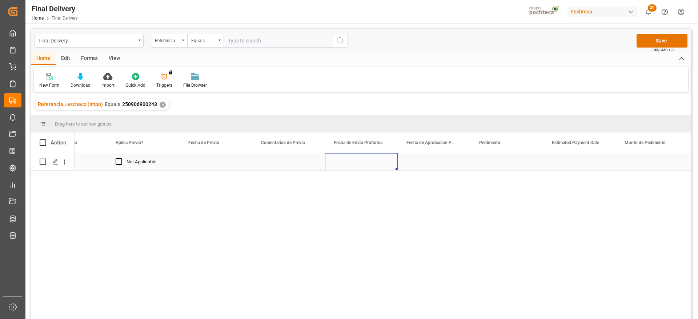
click at [339, 160] on div "Press SPACE to select this row." at bounding box center [361, 161] width 73 height 17
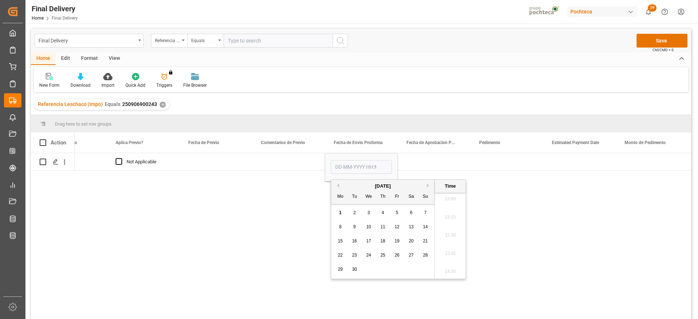
click at [337, 185] on button "Previous Month" at bounding box center [337, 186] width 4 height 4
click at [397, 264] on div "25 26 27 28 29 30 31" at bounding box center [382, 270] width 99 height 14
click at [399, 270] on span "29" at bounding box center [396, 269] width 5 height 5
type input "[DATE] 00:00"
click at [407, 164] on div "Press SPACE to select this row." at bounding box center [434, 161] width 73 height 17
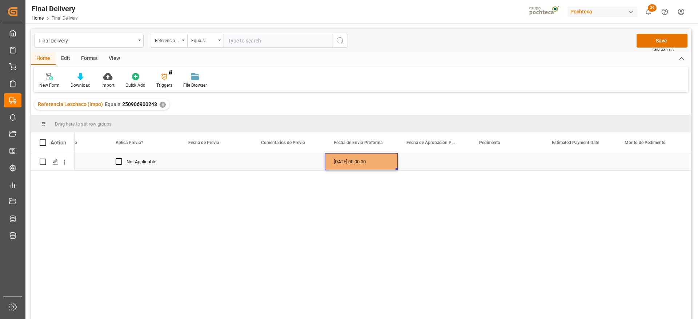
click at [360, 163] on div "[DATE] 00:00:00" at bounding box center [361, 161] width 73 height 17
click at [419, 162] on div "Press SPACE to select this row." at bounding box center [434, 161] width 73 height 17
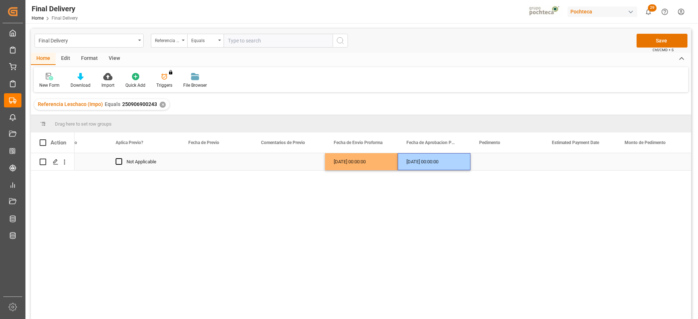
click at [485, 161] on div "Press SPACE to select this row." at bounding box center [506, 161] width 73 height 17
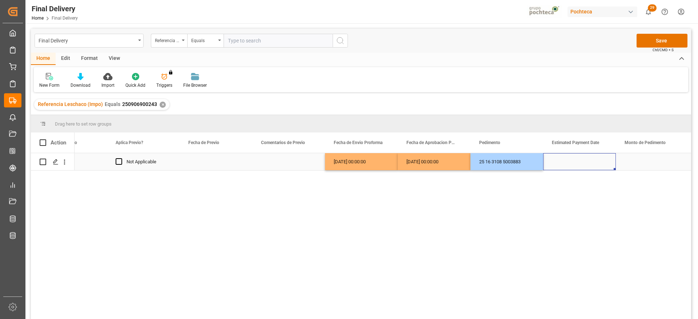
click at [565, 159] on div "Press SPACE to select this row." at bounding box center [579, 161] width 73 height 17
click at [577, 162] on div "Press SPACE to select this row." at bounding box center [579, 161] width 73 height 17
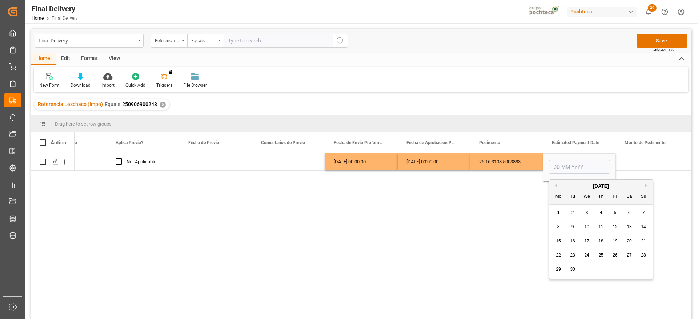
click at [557, 209] on div "1" at bounding box center [558, 213] width 9 height 9
type input "[DATE]"
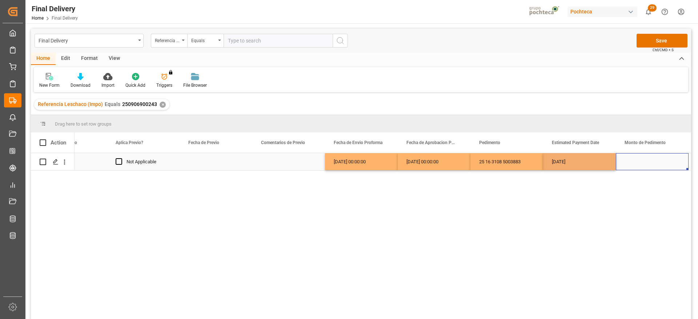
click at [636, 157] on div "Press SPACE to select this row." at bounding box center [652, 161] width 73 height 17
click at [664, 164] on div "Press SPACE to select this row." at bounding box center [652, 161] width 73 height 17
click at [653, 164] on input "Press SPACE to select this row." at bounding box center [651, 166] width 61 height 14
paste input "128393"
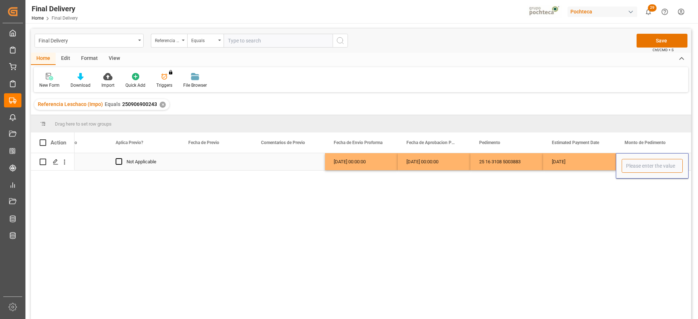
type input "128393"
click at [589, 158] on div "[DATE]" at bounding box center [579, 161] width 73 height 17
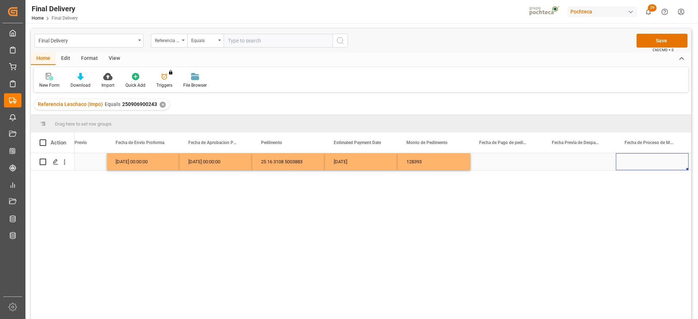
scroll to position [0, 1421]
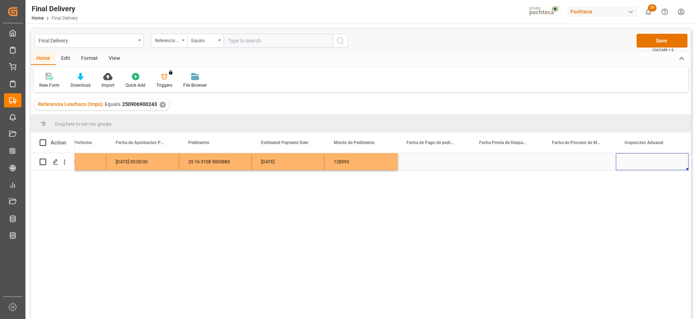
click at [429, 168] on div "Press SPACE to select this row." at bounding box center [434, 161] width 73 height 17
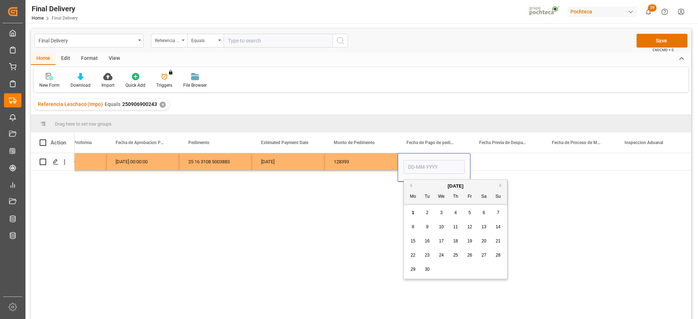
click at [412, 210] on span "1" at bounding box center [413, 212] width 3 height 5
type input "[DATE]"
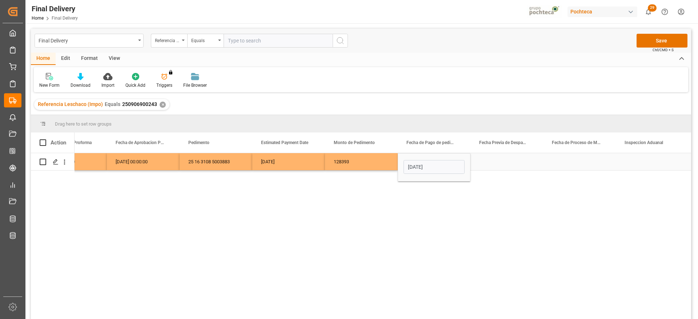
click at [511, 159] on div "Press SPACE to select this row." at bounding box center [506, 161] width 73 height 17
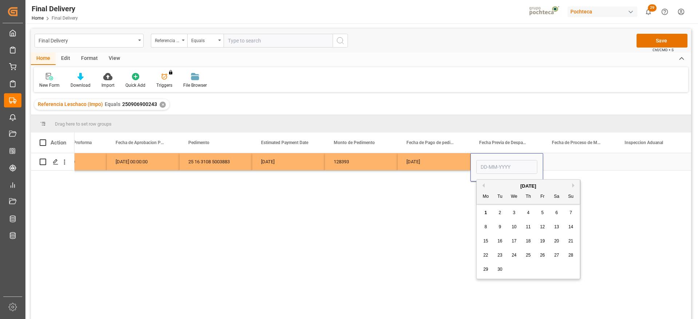
click at [623, 160] on div "Press SPACE to select this row." at bounding box center [652, 161] width 73 height 17
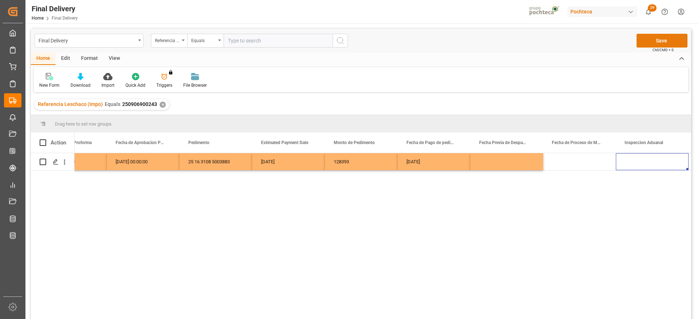
click at [663, 39] on button "Save" at bounding box center [661, 41] width 51 height 14
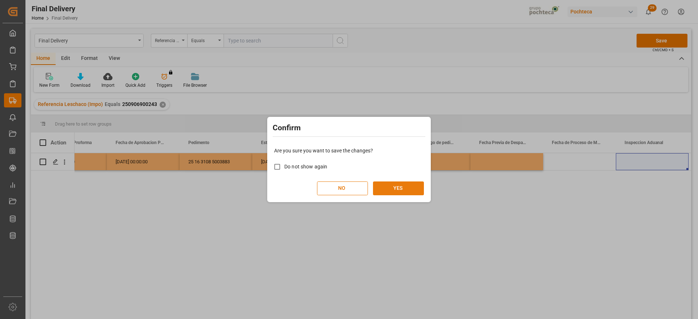
click at [413, 188] on button "YES" at bounding box center [398, 189] width 51 height 14
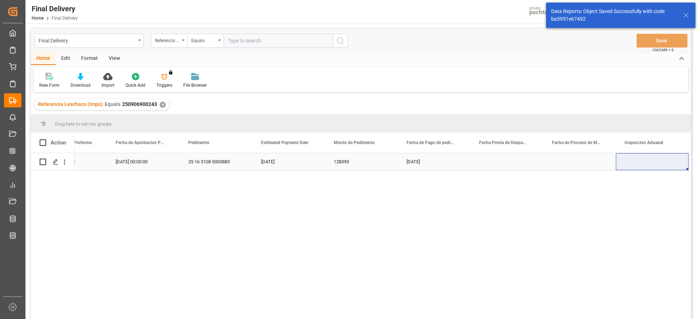
click at [431, 163] on div "[DATE]" at bounding box center [434, 161] width 73 height 17
